Goal: Information Seeking & Learning: Learn about a topic

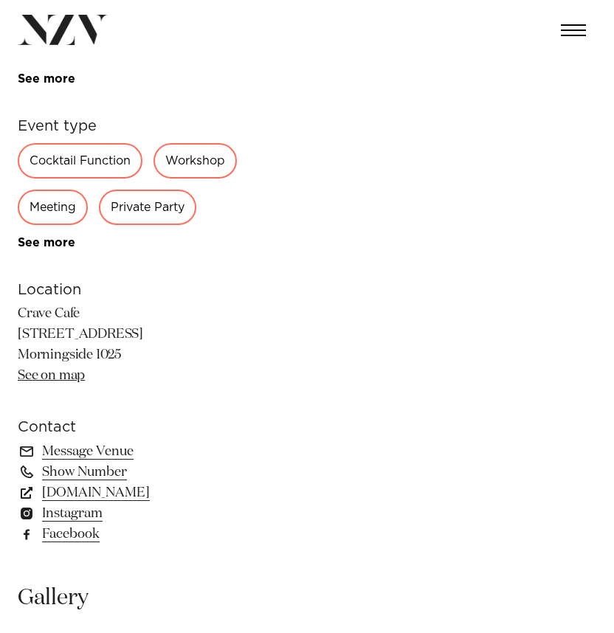
scroll to position [961, 0]
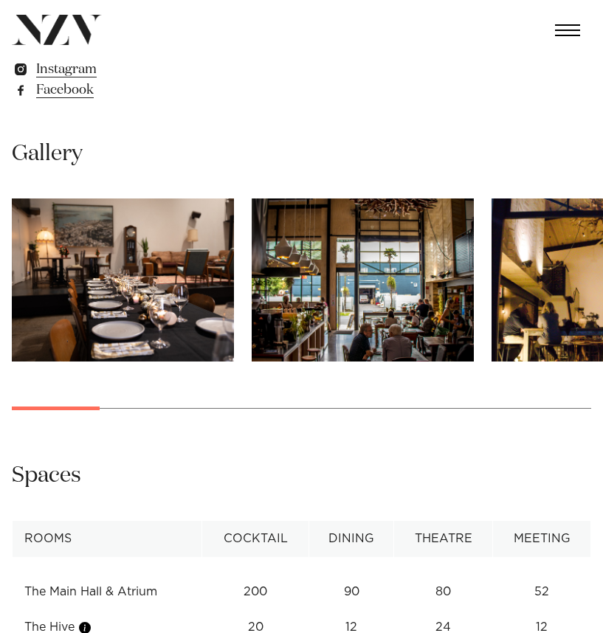
click at [182, 305] on img "1 / 16" at bounding box center [123, 279] width 222 height 163
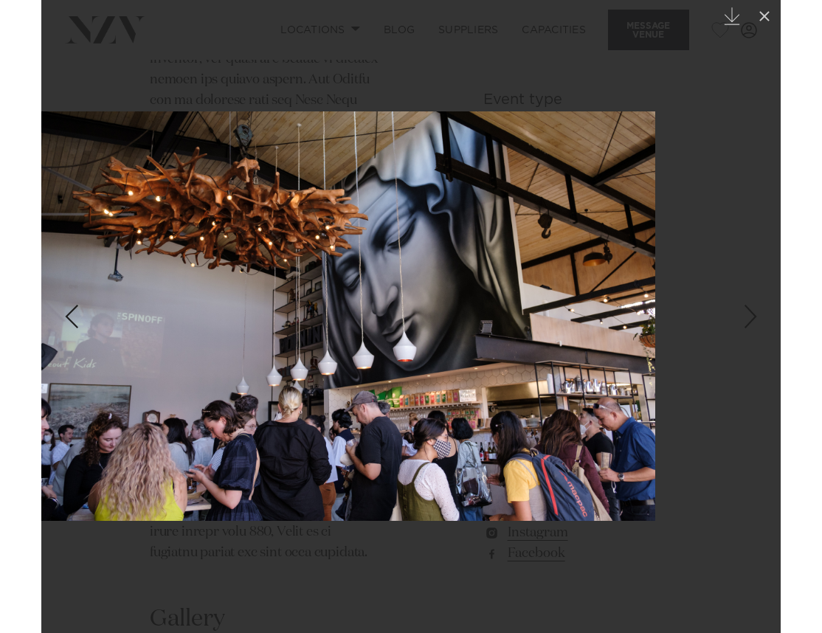
scroll to position [877, 0]
